Goal: Task Accomplishment & Management: Manage account settings

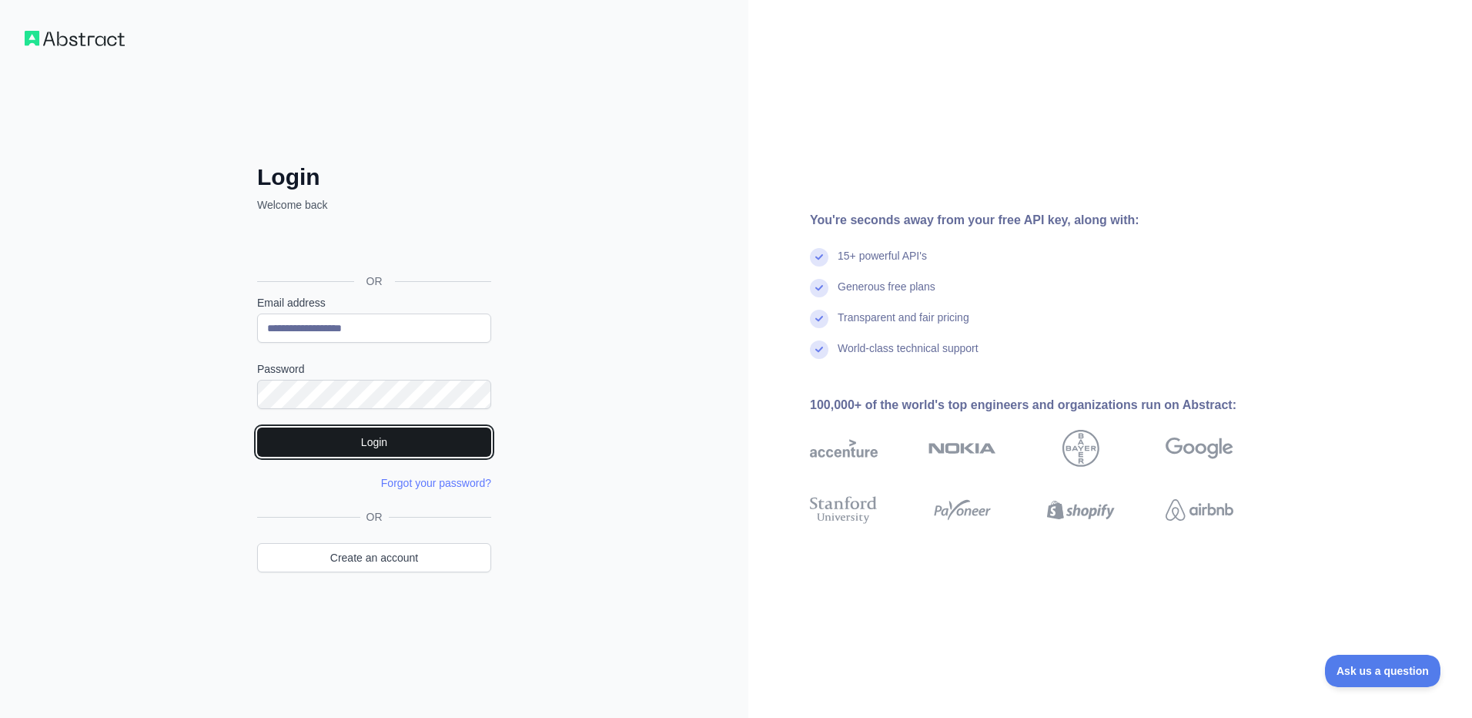
click at [324, 430] on button "Login" at bounding box center [374, 441] width 234 height 29
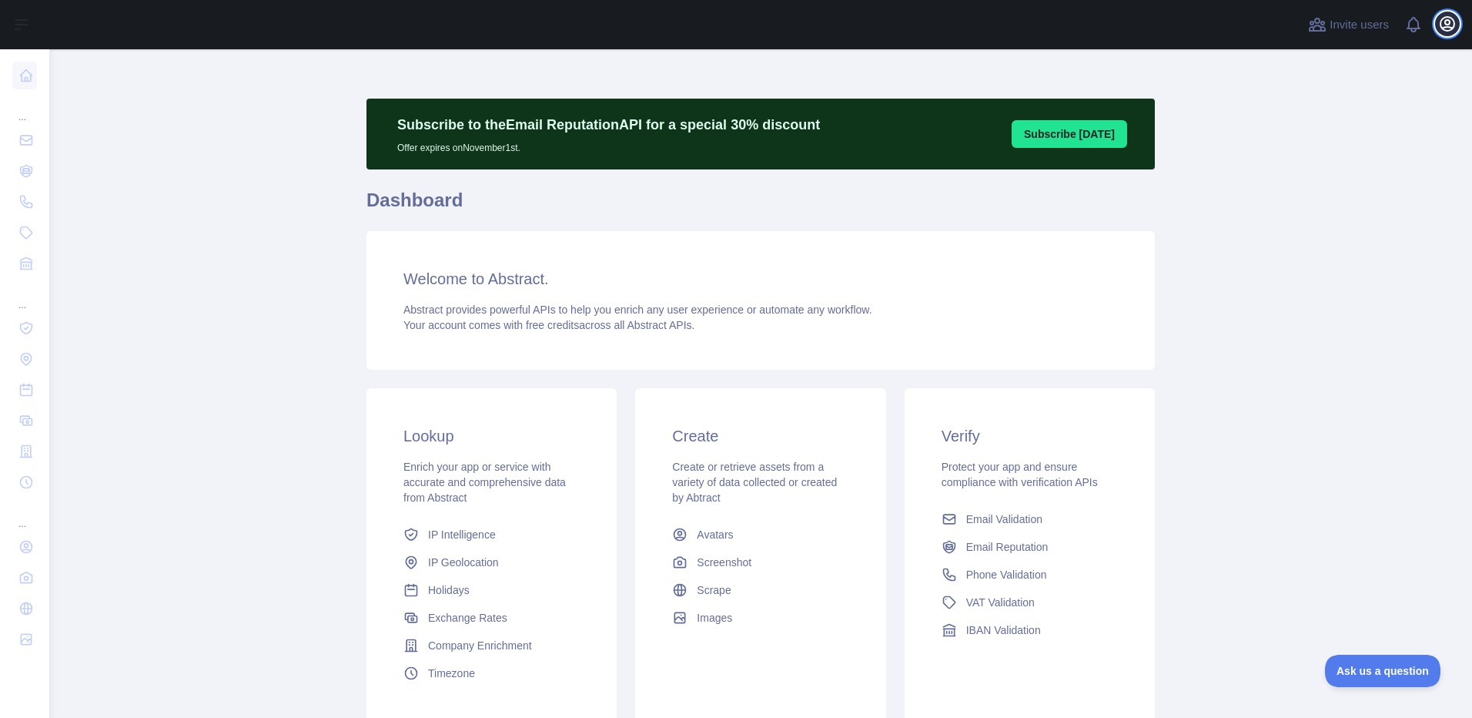
click at [1454, 28] on icon "button" at bounding box center [1448, 24] width 14 height 14
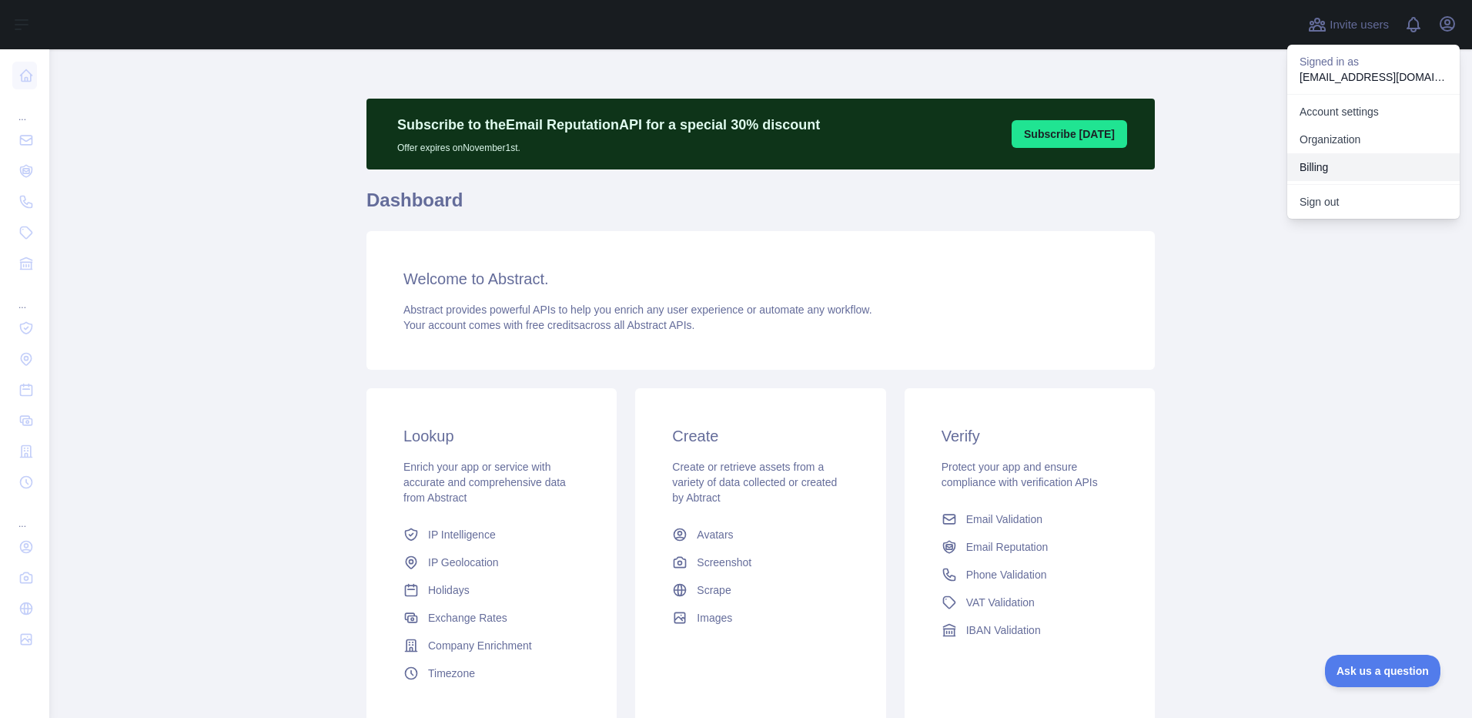
click at [1317, 161] on button "Billing" at bounding box center [1373, 167] width 172 height 28
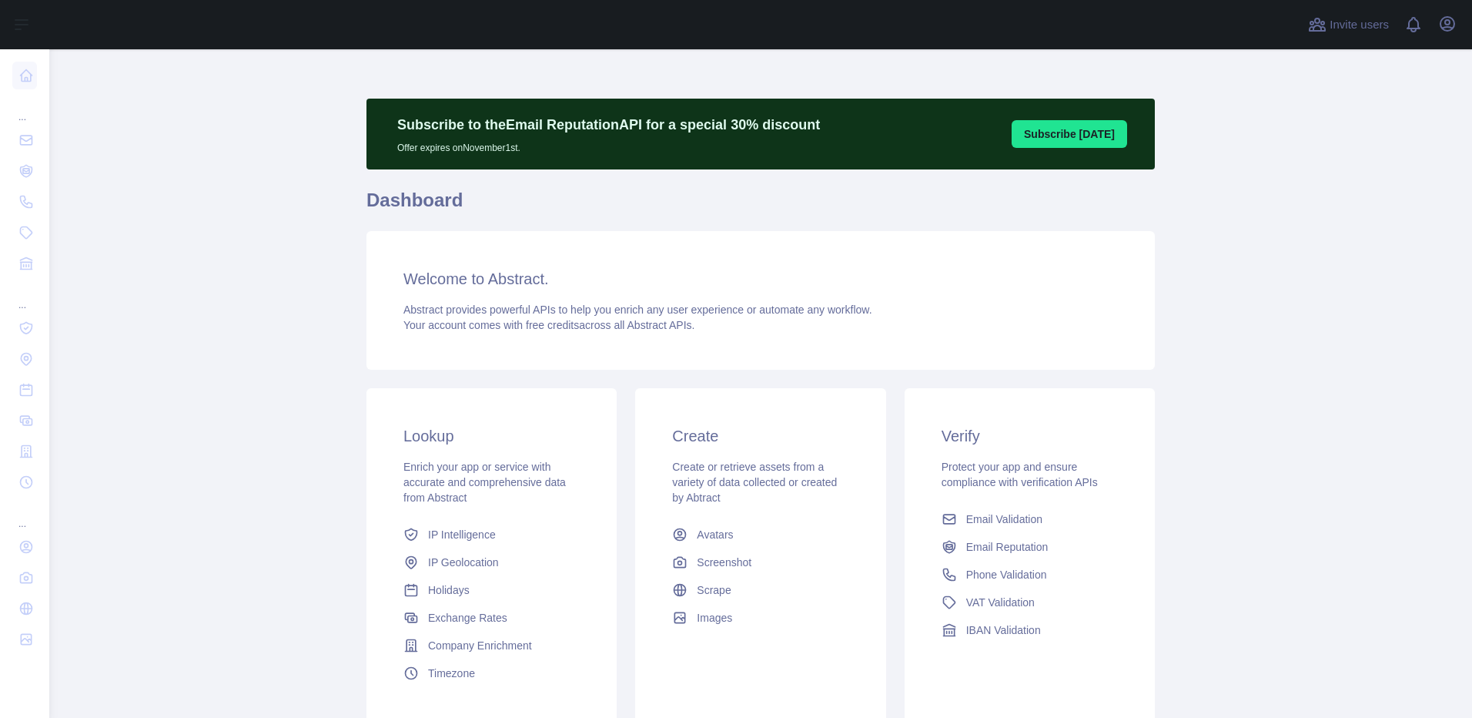
click at [1456, 33] on div "Open user menu" at bounding box center [1447, 25] width 25 height 27
click at [1456, 24] on icon "button" at bounding box center [1447, 24] width 18 height 18
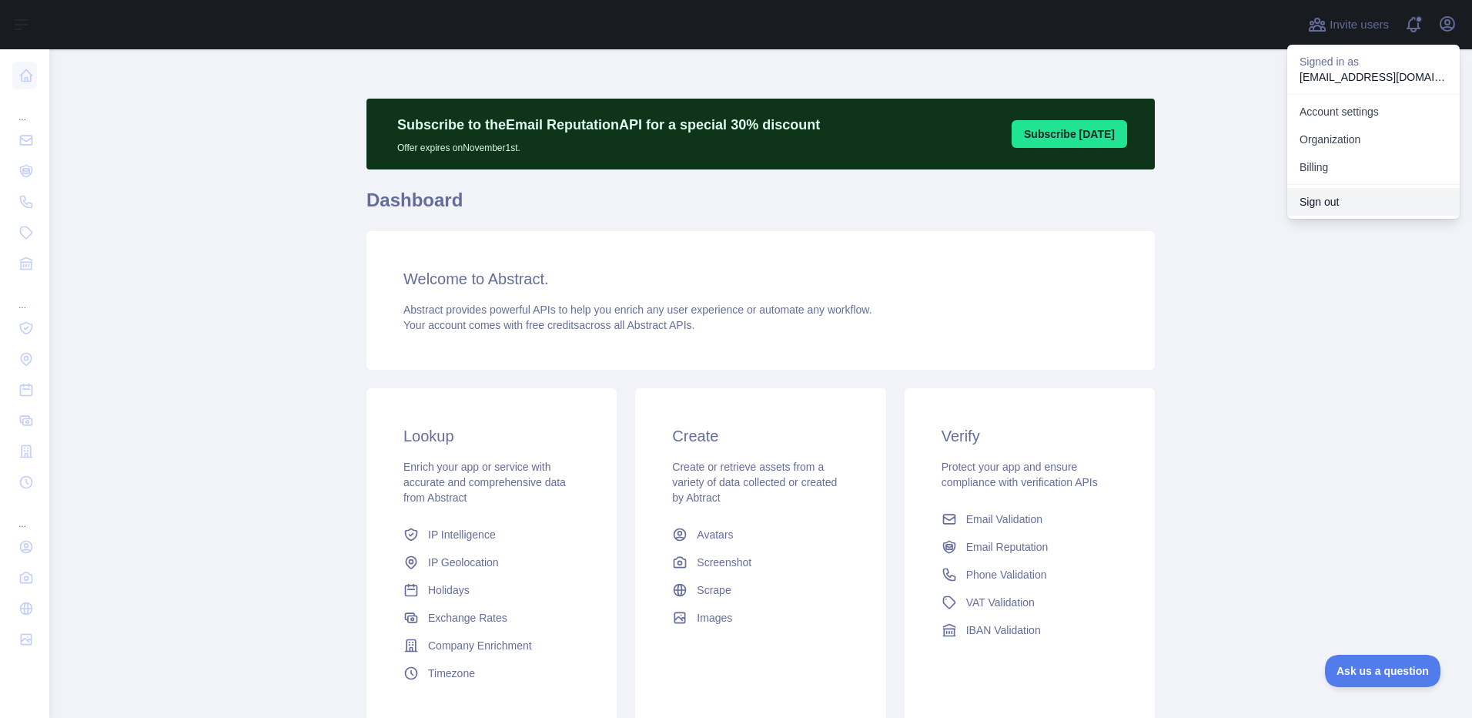
click at [1317, 197] on button "Sign out" at bounding box center [1373, 202] width 172 height 28
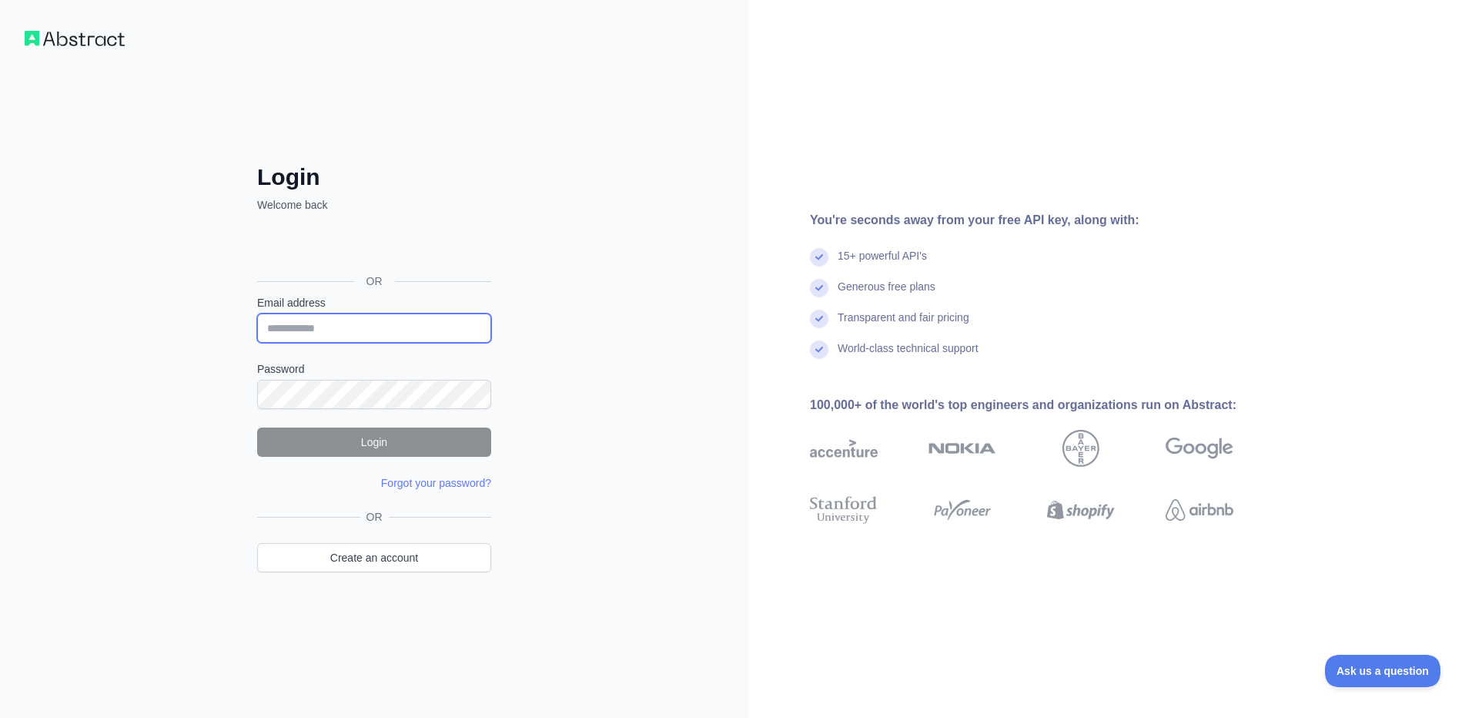
type input "**********"
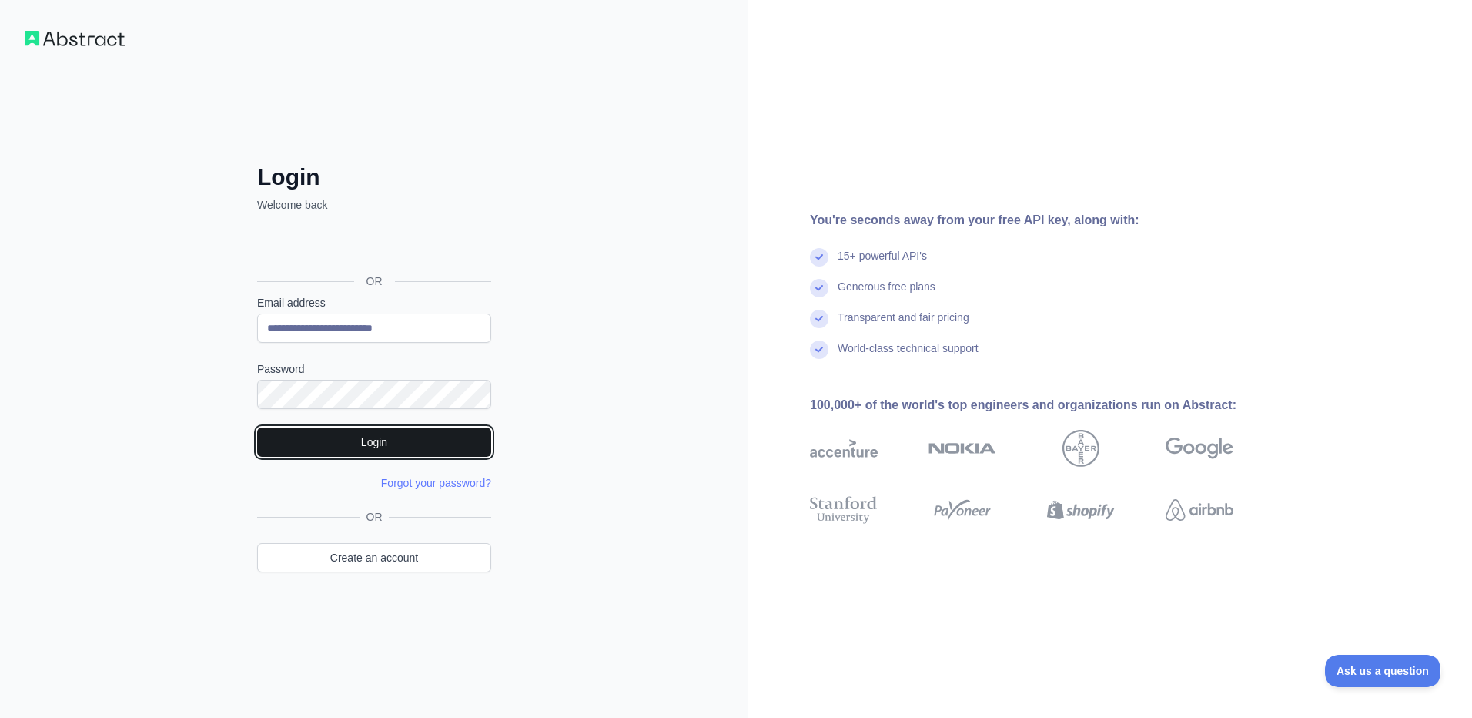
click at [339, 446] on button "Login" at bounding box center [374, 441] width 234 height 29
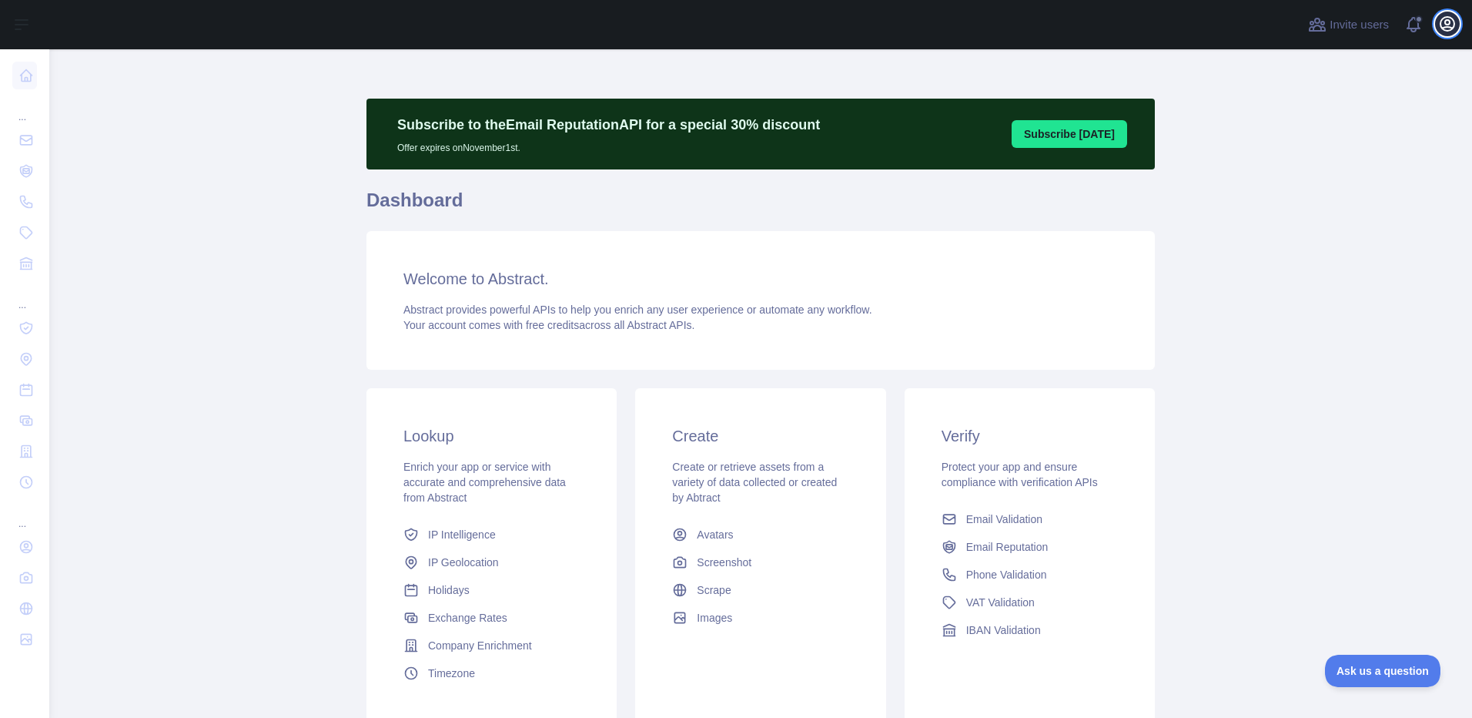
click at [1453, 25] on icon "button" at bounding box center [1447, 24] width 18 height 18
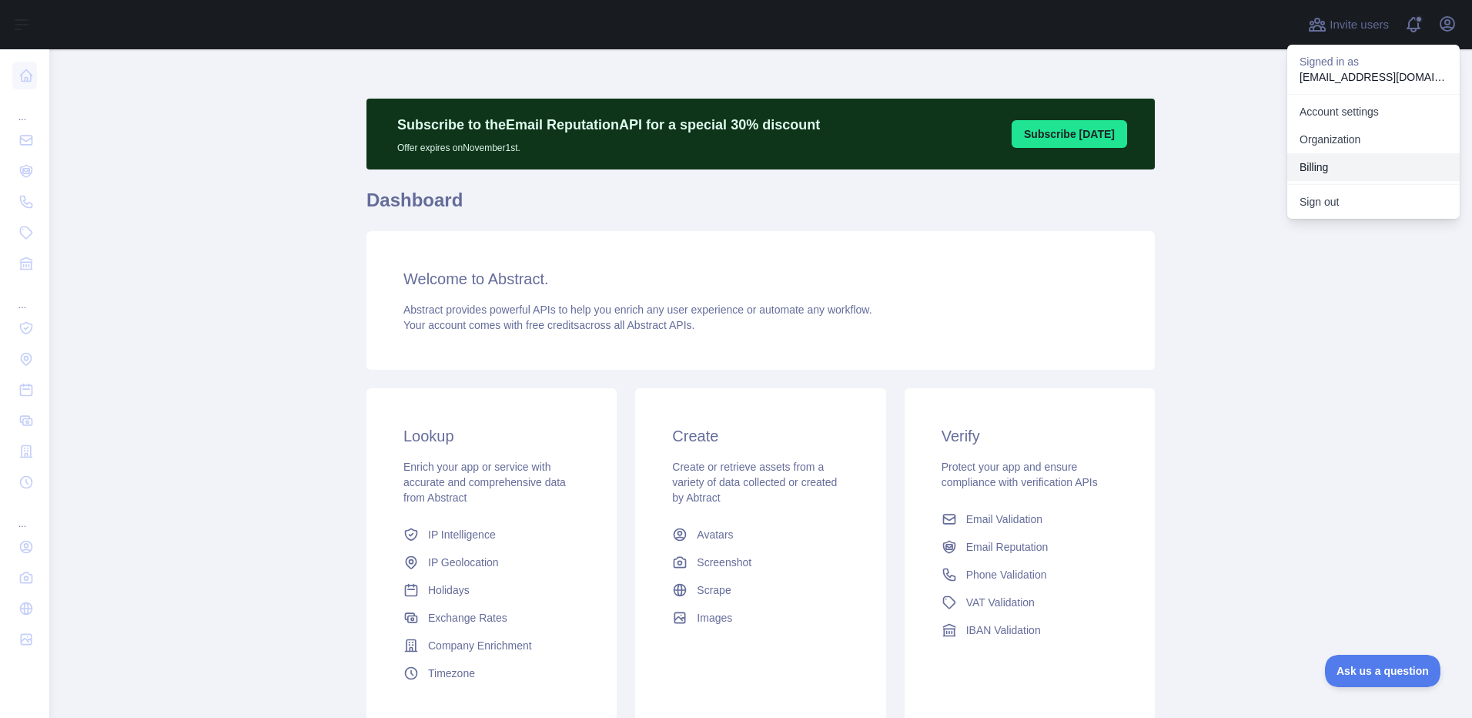
click at [1366, 172] on button "Billing" at bounding box center [1373, 167] width 172 height 28
